Goal: Check status: Check status

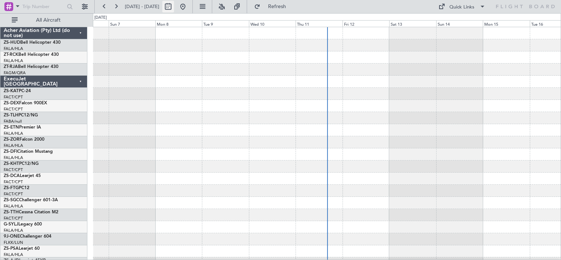
click at [174, 8] on button at bounding box center [168, 7] width 12 height 12
select select "9"
select select "2025"
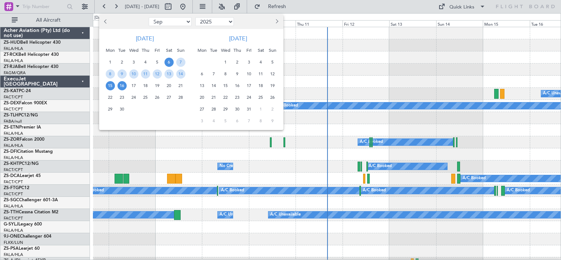
click at [110, 86] on span "15" at bounding box center [110, 85] width 9 height 9
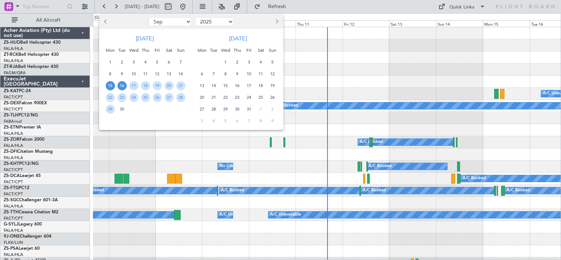
click at [122, 87] on span "16" at bounding box center [122, 85] width 9 height 9
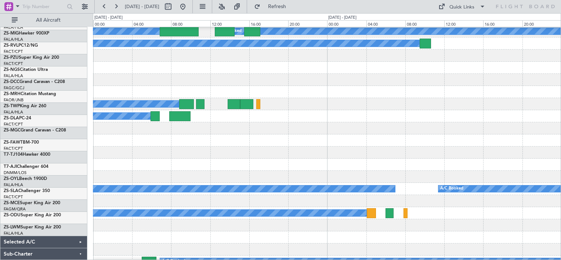
scroll to position [426, 0]
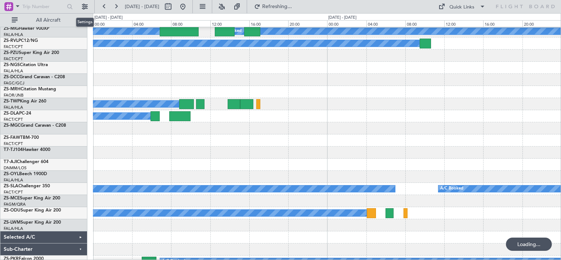
click at [93, 30] on mat-tooltip-component "Settings" at bounding box center [85, 21] width 28 height 19
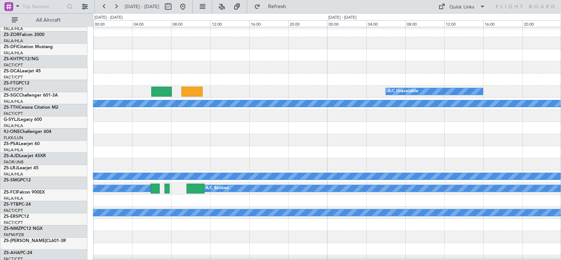
scroll to position [0, 0]
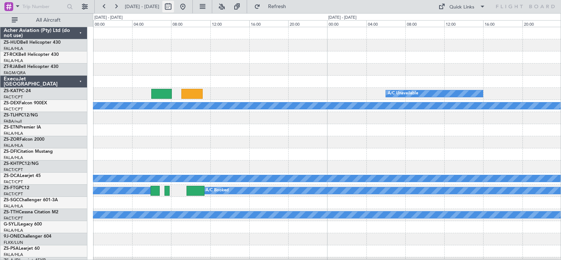
click at [174, 6] on button at bounding box center [168, 7] width 12 height 12
select select "9"
select select "2025"
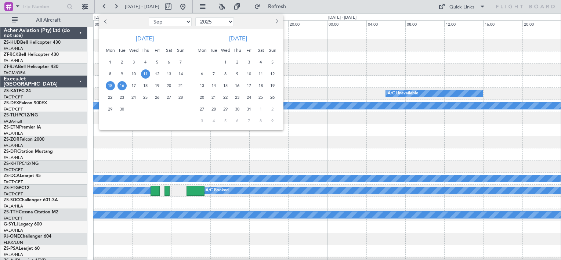
click at [147, 76] on span "11" at bounding box center [145, 73] width 9 height 9
click at [159, 76] on span "12" at bounding box center [157, 73] width 9 height 9
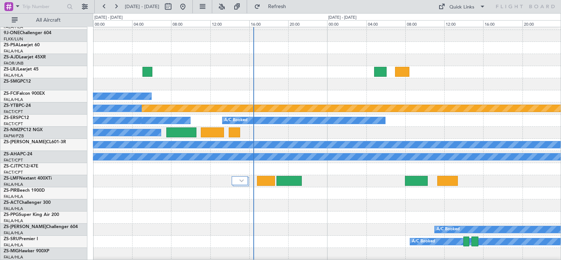
scroll to position [407, 0]
